Goal: Find specific page/section

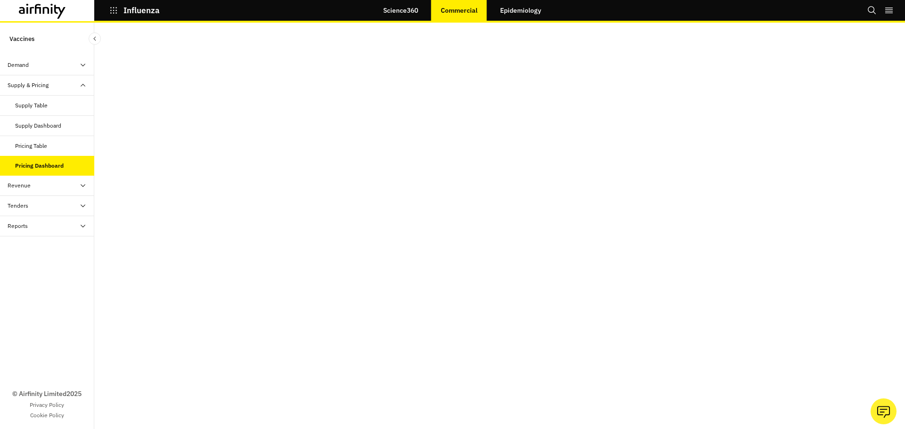
click at [59, 11] on icon at bounding box center [42, 11] width 47 height 15
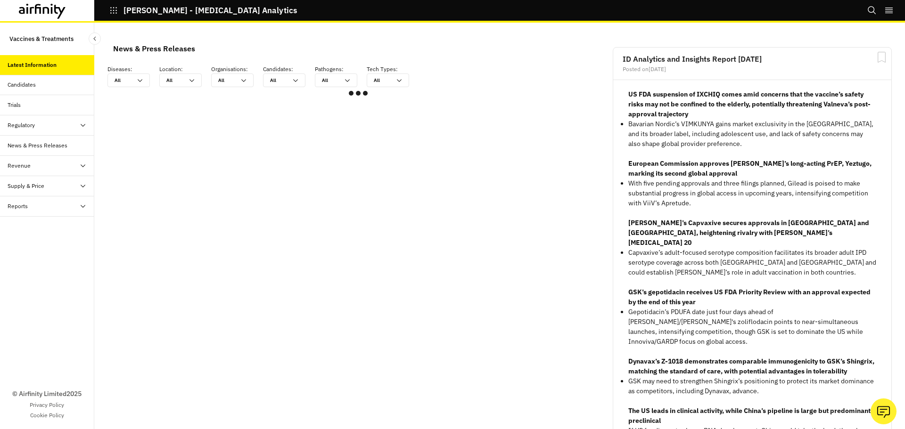
scroll to position [558, 276]
click at [29, 185] on div "Supply & Price" at bounding box center [26, 186] width 37 height 8
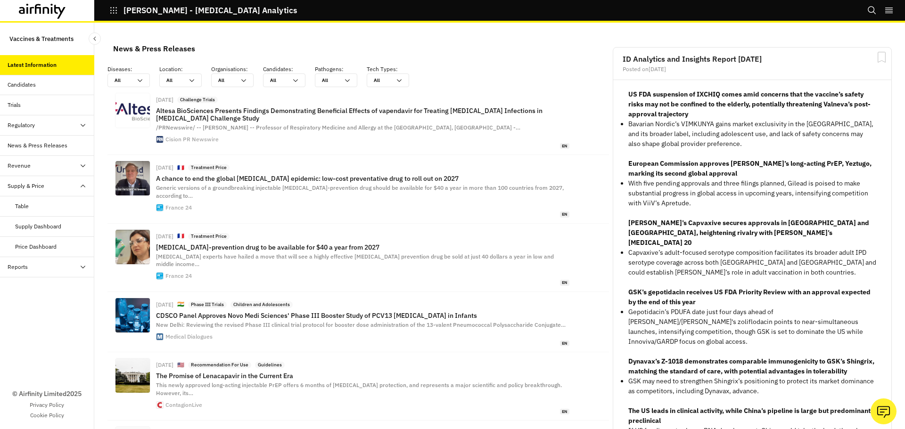
scroll to position [682, 276]
click at [33, 228] on div "Supply Dashboard" at bounding box center [38, 226] width 46 height 8
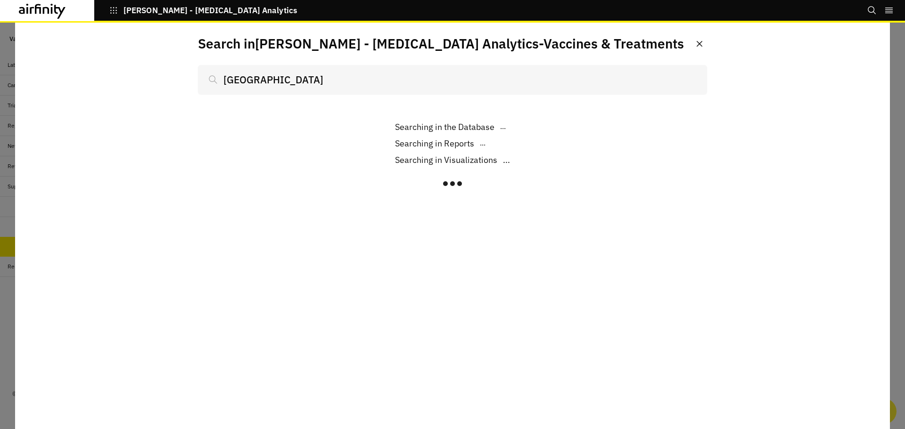
type input "[GEOGRAPHIC_DATA]"
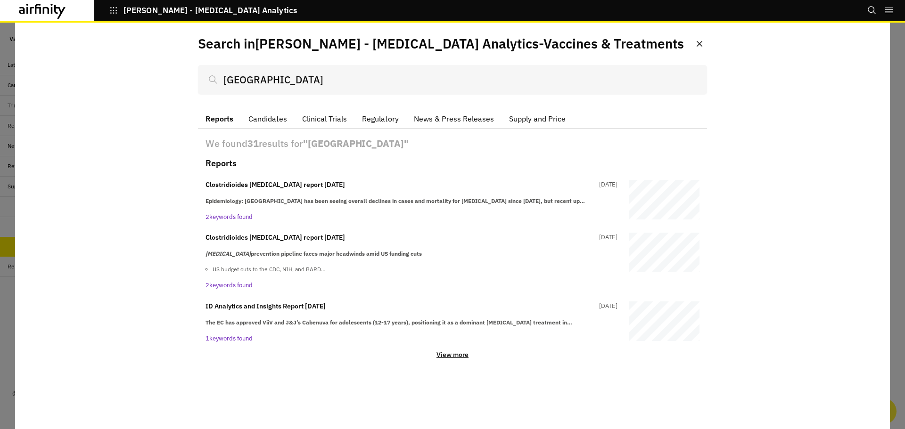
click at [174, 204] on div "Search in IDA - Infectious Disease Analytics - Vaccines & Treatments united kin…" at bounding box center [452, 226] width 875 height 407
click at [324, 74] on input "[GEOGRAPHIC_DATA]" at bounding box center [452, 79] width 509 height 29
click at [700, 44] on icon "Close" at bounding box center [699, 44] width 6 height 6
